Goal: Information Seeking & Learning: Learn about a topic

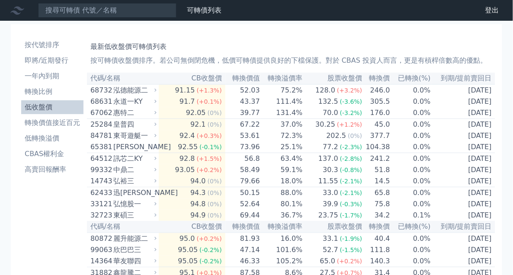
drag, startPoint x: 514, startPoint y: 180, endPoint x: 512, endPoint y: -9, distance: 188.9
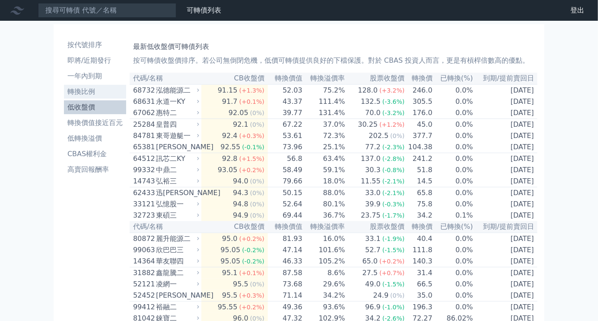
click at [85, 96] on li "轉換比例" at bounding box center [95, 91] width 62 height 10
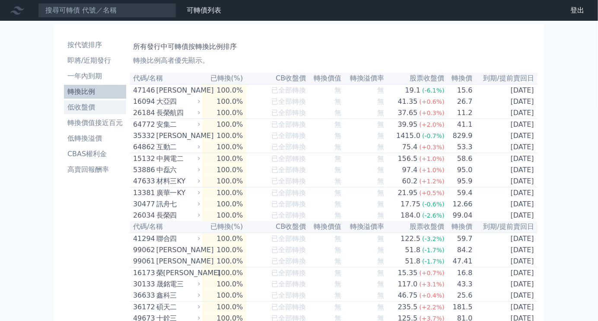
click at [87, 107] on li "低收盤價" at bounding box center [95, 107] width 62 height 10
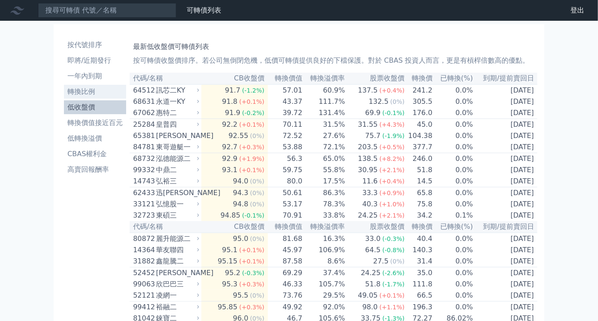
click at [88, 94] on li "轉換比例" at bounding box center [95, 91] width 62 height 10
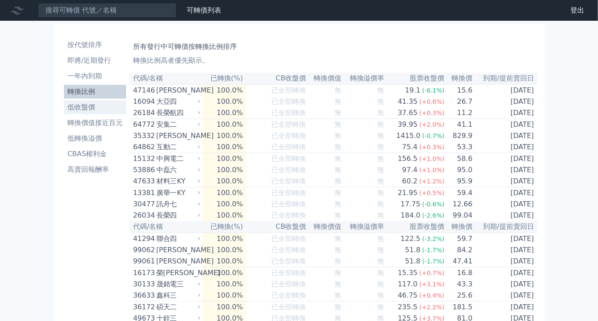
click at [88, 106] on li "低收盤價" at bounding box center [95, 107] width 62 height 10
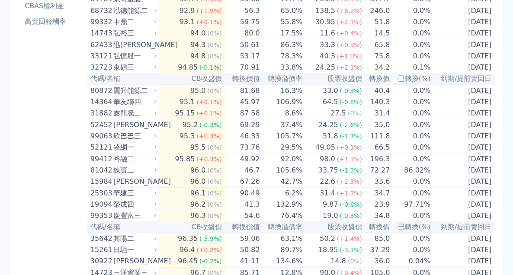
scroll to position [198, 0]
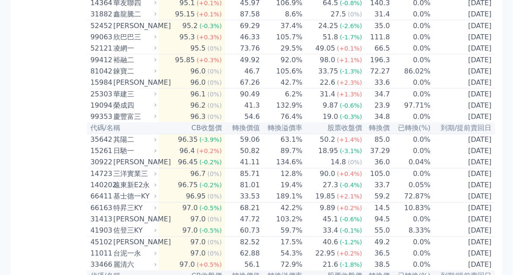
drag, startPoint x: 69, startPoint y: 249, endPoint x: 68, endPoint y: 228, distance: 20.3
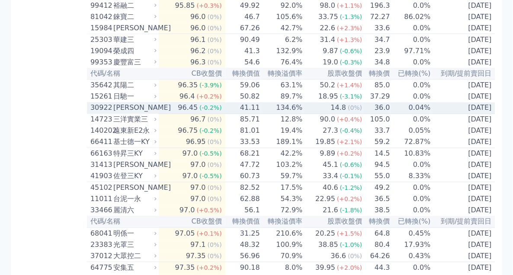
scroll to position [346, 0]
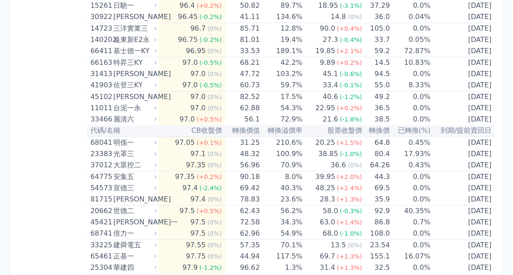
scroll to position [395, 0]
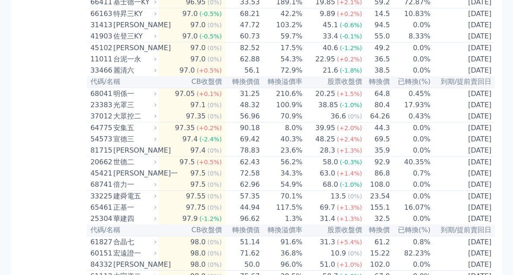
scroll to position [444, 0]
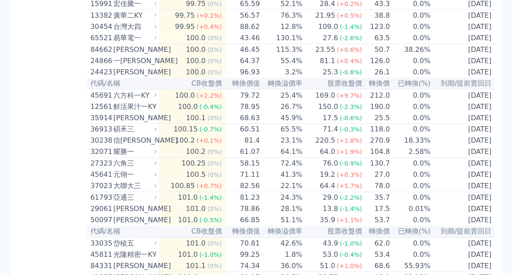
scroll to position [1037, 0]
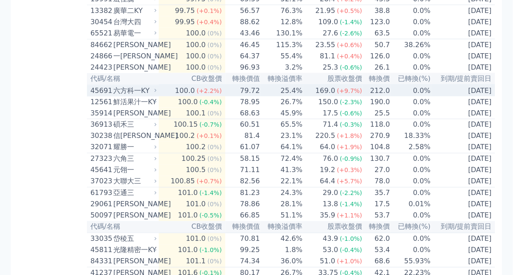
click at [141, 96] on div "六方科一KY" at bounding box center [133, 91] width 41 height 10
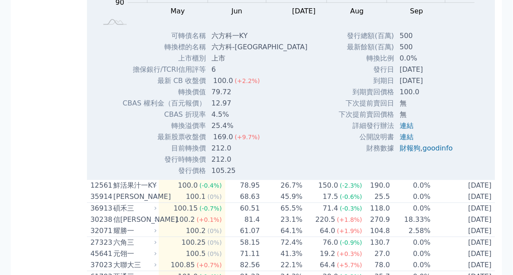
scroll to position [1087, 0]
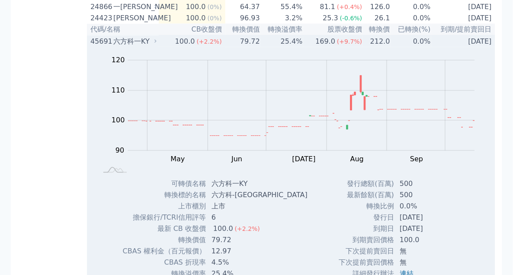
click at [143, 47] on div "六方科一KY" at bounding box center [133, 41] width 41 height 10
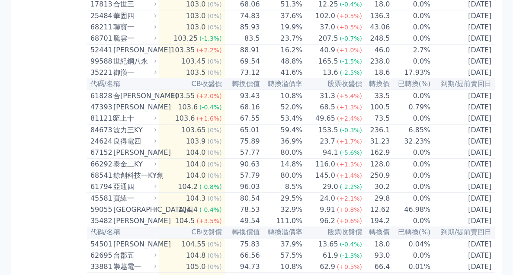
scroll to position [1630, 0]
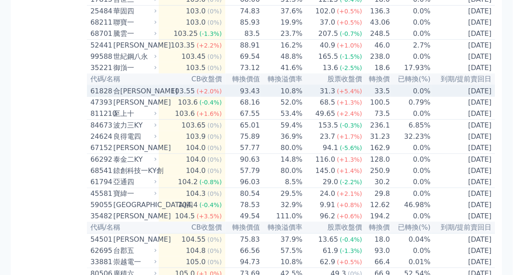
click at [149, 96] on div "合[PERSON_NAME]" at bounding box center [133, 91] width 41 height 10
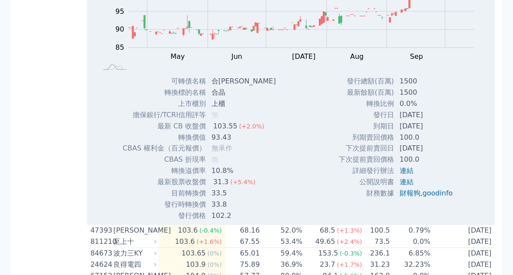
scroll to position [1778, 0]
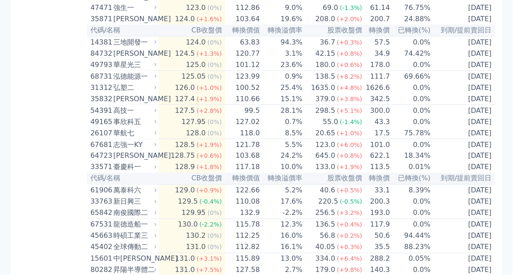
scroll to position [3359, 0]
